Goal: Task Accomplishment & Management: Manage account settings

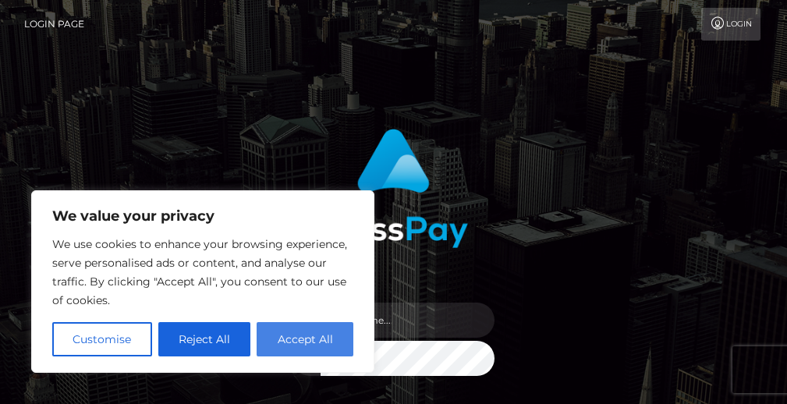
click at [292, 336] on button "Accept All" at bounding box center [305, 339] width 97 height 34
checkbox input "true"
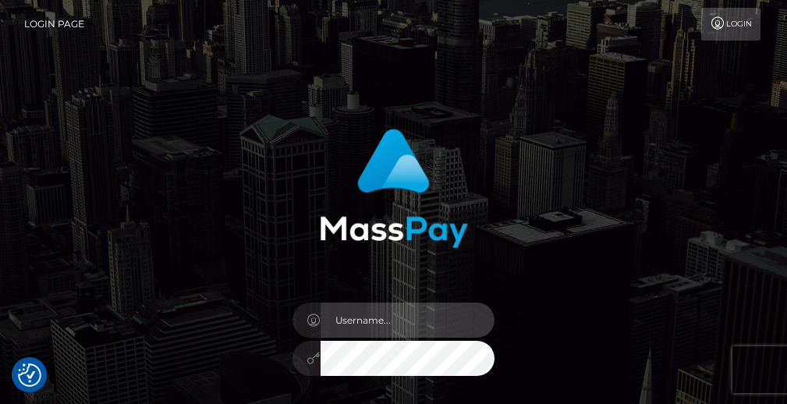
click at [369, 331] on input "text" at bounding box center [408, 320] width 175 height 35
type input "aidyn2xx@gmail.com"
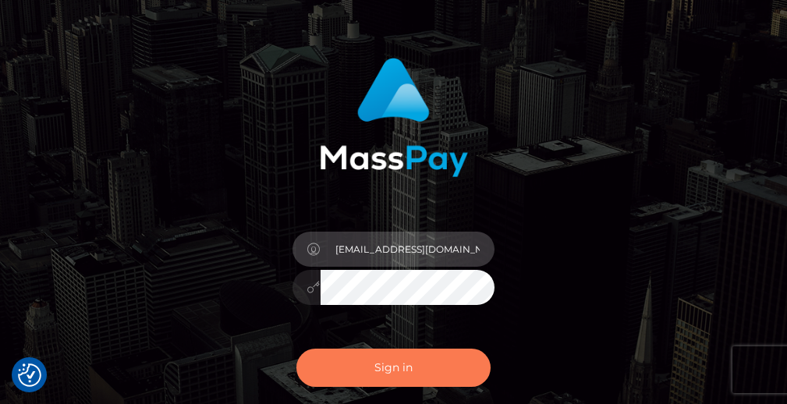
scroll to position [140, 0]
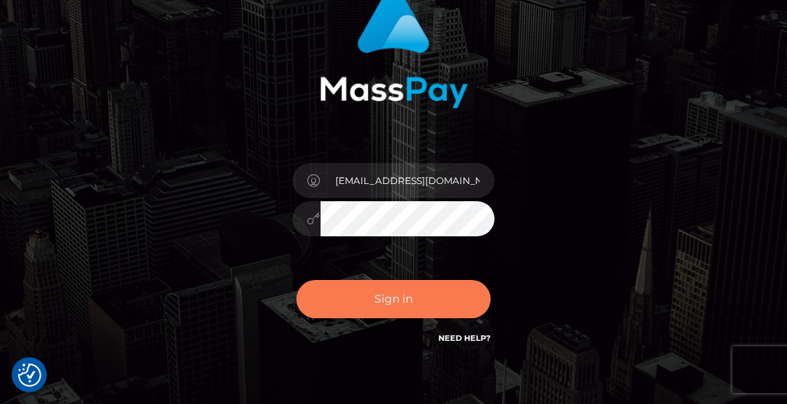
click at [416, 300] on button "Sign in" at bounding box center [393, 299] width 195 height 38
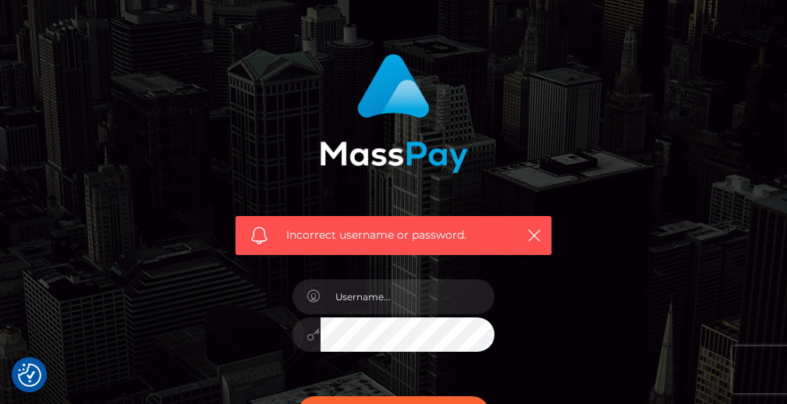
scroll to position [250, 0]
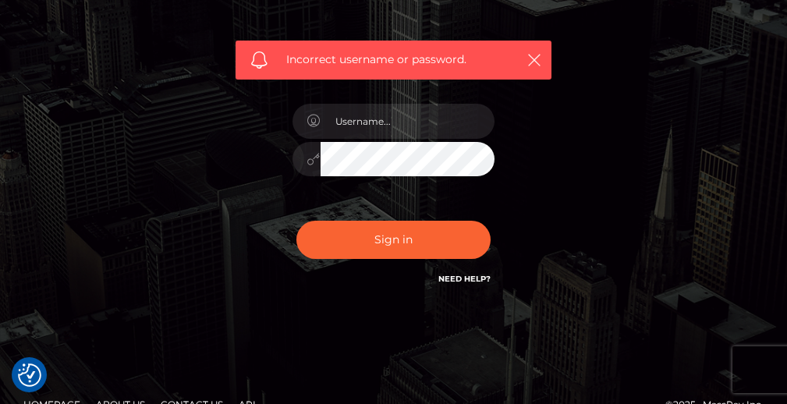
click at [407, 139] on div at bounding box center [394, 151] width 226 height 119
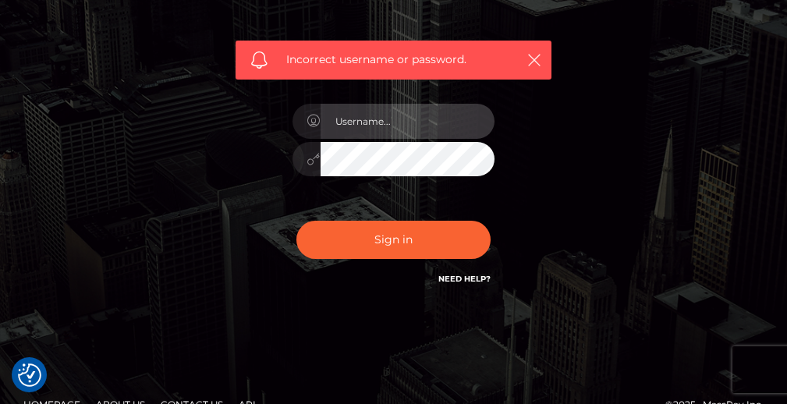
click at [414, 129] on input "text" at bounding box center [408, 121] width 175 height 35
type input "aidyn2xx@gmail.com"
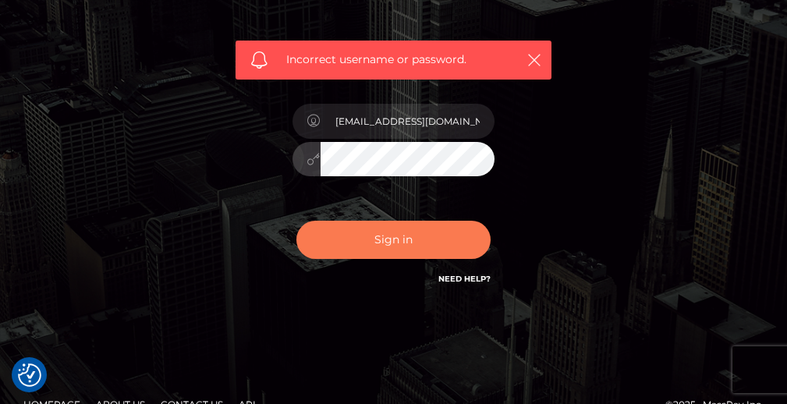
click at [342, 233] on button "Sign in" at bounding box center [393, 240] width 195 height 38
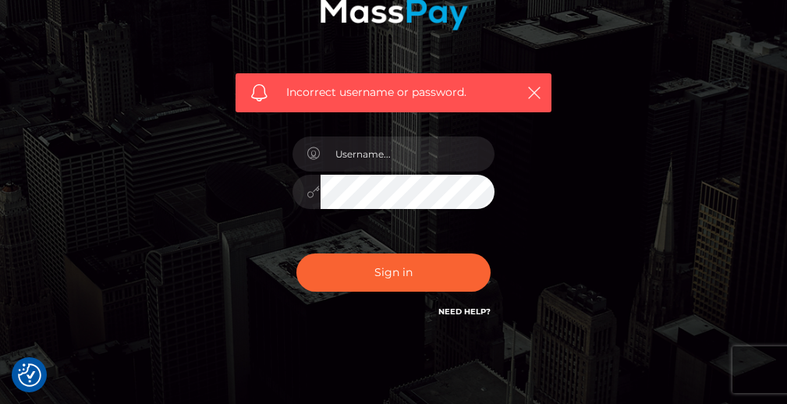
scroll to position [221, 0]
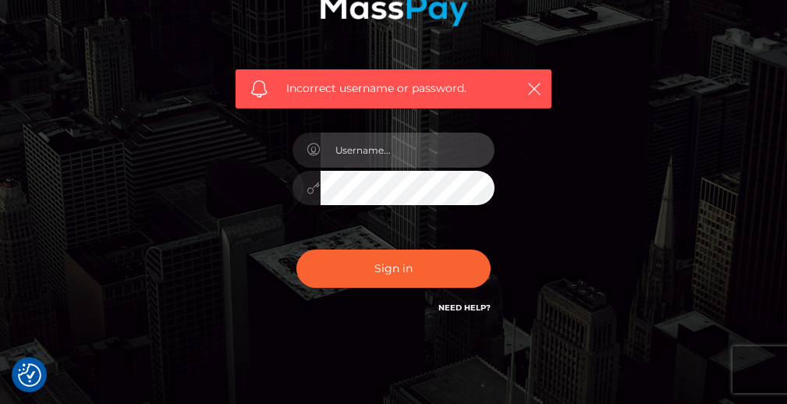
click at [395, 158] on input "text" at bounding box center [408, 150] width 175 height 35
type input "[EMAIL_ADDRESS][DOMAIN_NAME]"
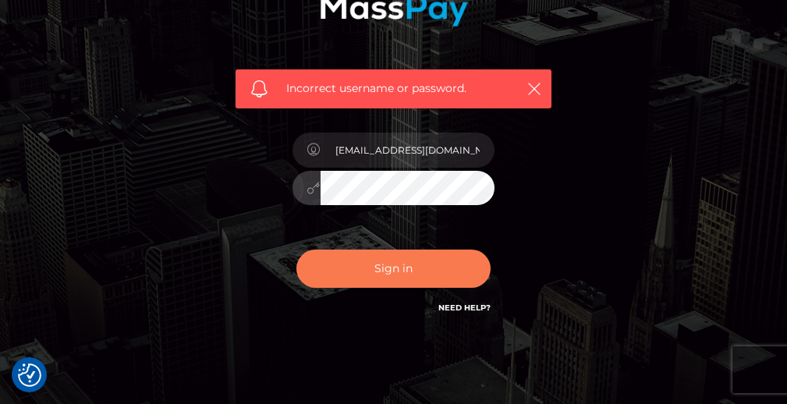
click at [315, 263] on button "Sign in" at bounding box center [393, 269] width 195 height 38
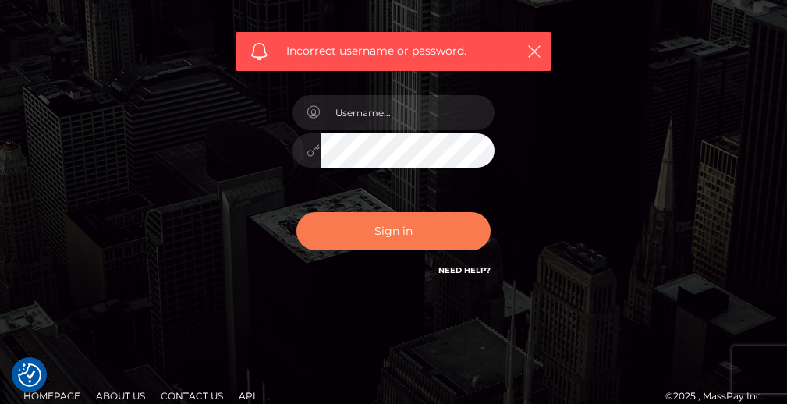
scroll to position [278, 0]
